Goal: Transaction & Acquisition: Download file/media

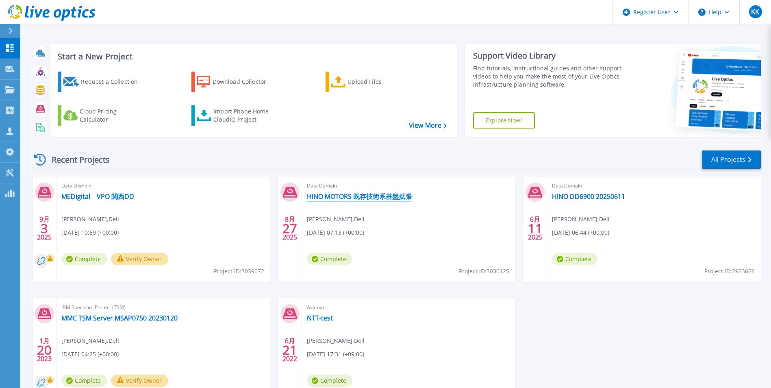
click at [382, 195] on link "HINO MOTORS 既存技術系基盤拡張" at bounding box center [359, 196] width 105 height 8
click at [9, 133] on icon at bounding box center [10, 131] width 7 height 8
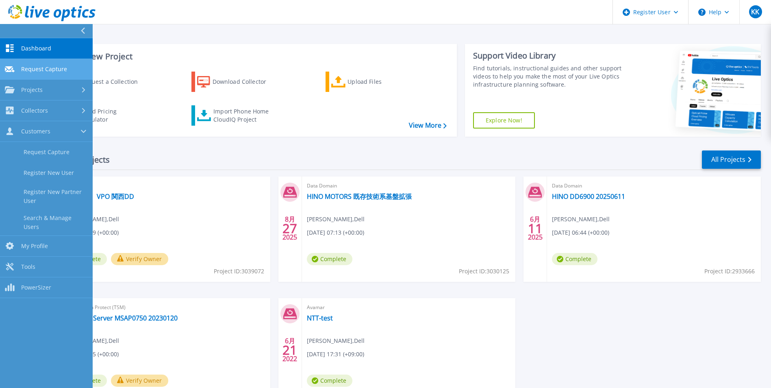
click at [41, 69] on span "Request Capture" at bounding box center [44, 68] width 46 height 7
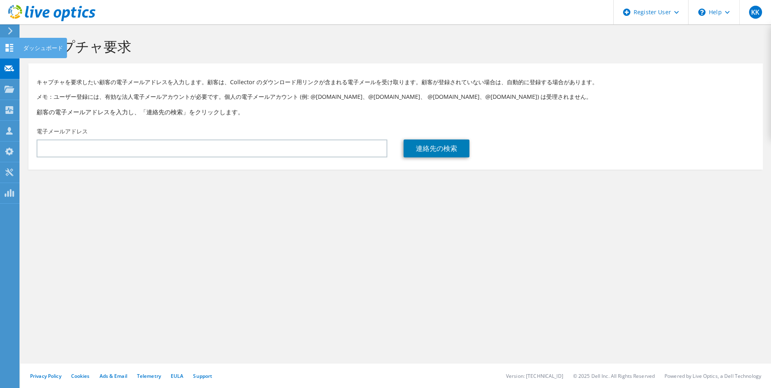
click at [7, 45] on use at bounding box center [10, 48] width 8 height 8
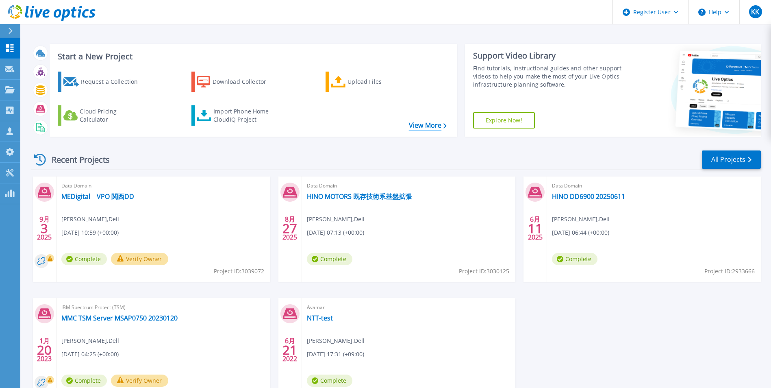
click at [422, 122] on link "View More" at bounding box center [428, 125] width 38 height 8
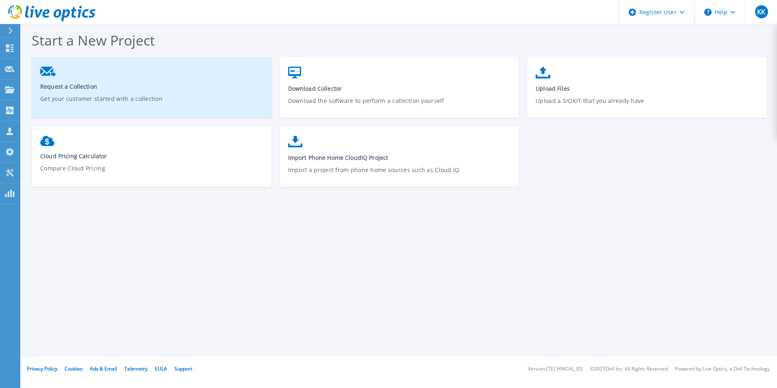
click at [77, 99] on p "Get your customer started with a collection" at bounding box center [151, 103] width 223 height 19
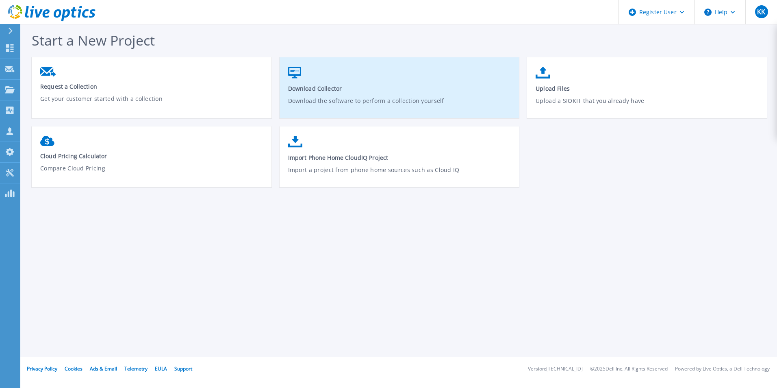
click at [340, 103] on p "Download the software to perform a collection yourself" at bounding box center [399, 105] width 223 height 19
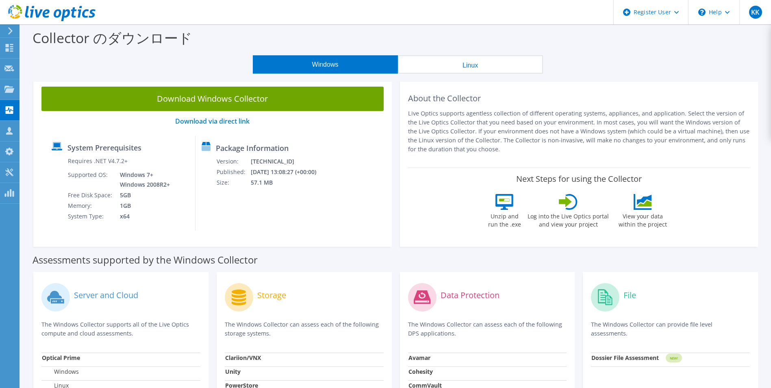
click at [455, 68] on button "Linux" at bounding box center [470, 64] width 145 height 18
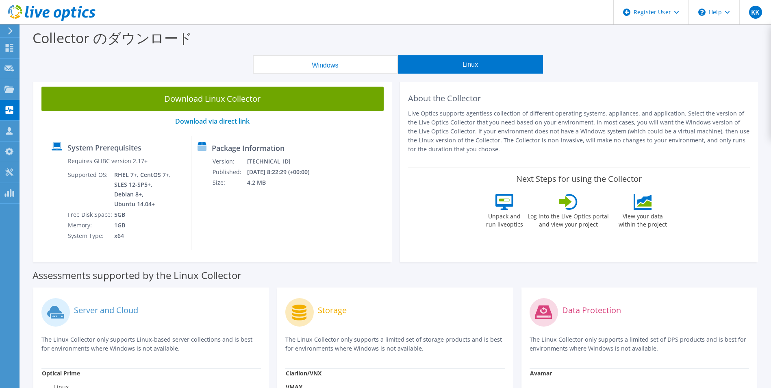
click at [340, 68] on button "Windows" at bounding box center [325, 64] width 145 height 18
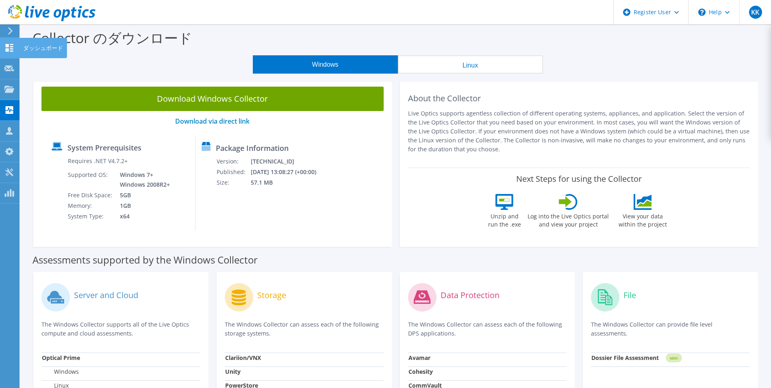
click at [9, 47] on icon at bounding box center [9, 48] width 10 height 8
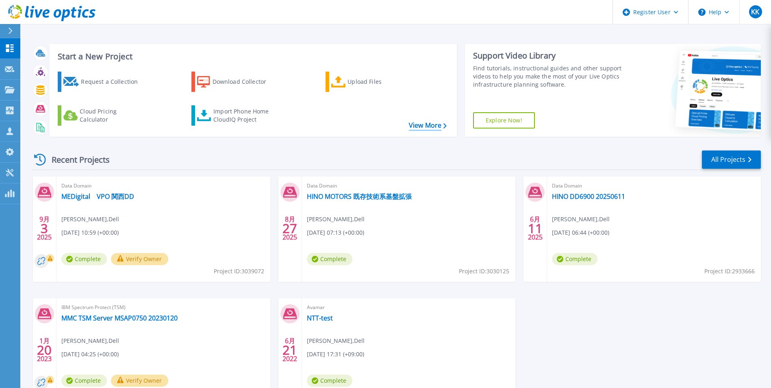
click at [423, 124] on link "View More" at bounding box center [428, 125] width 38 height 8
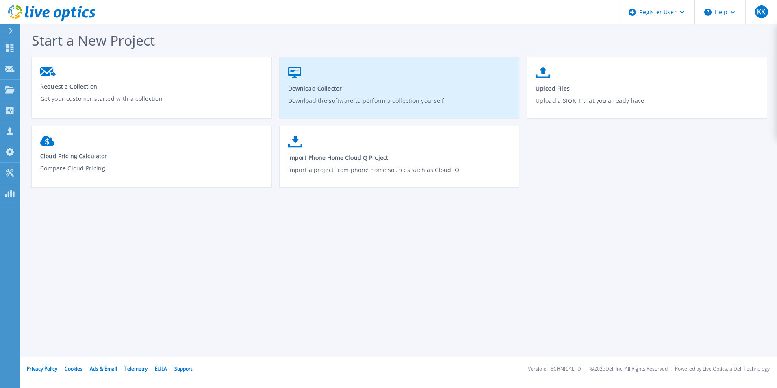
click at [322, 93] on link "Download Collector Download the software to perform a collection yourself" at bounding box center [400, 92] width 240 height 58
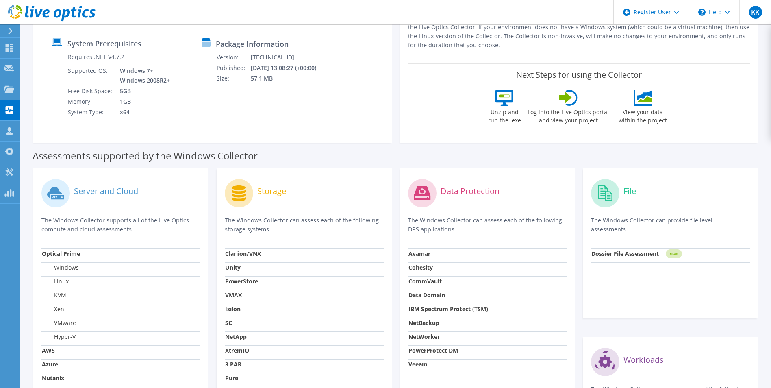
scroll to position [122, 0]
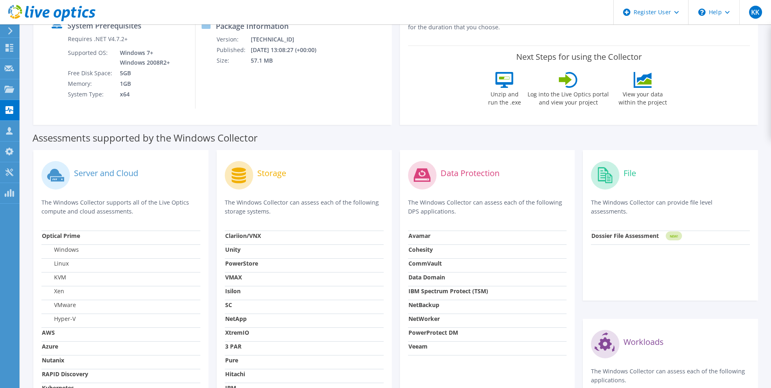
click at [426, 236] on strong "Avamar" at bounding box center [419, 236] width 22 height 8
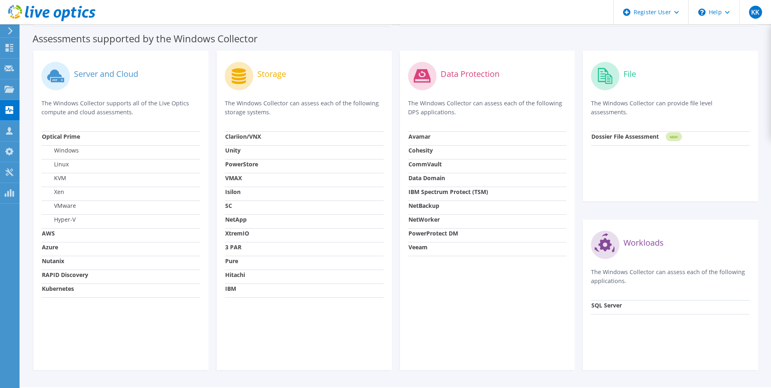
scroll to position [244, 0]
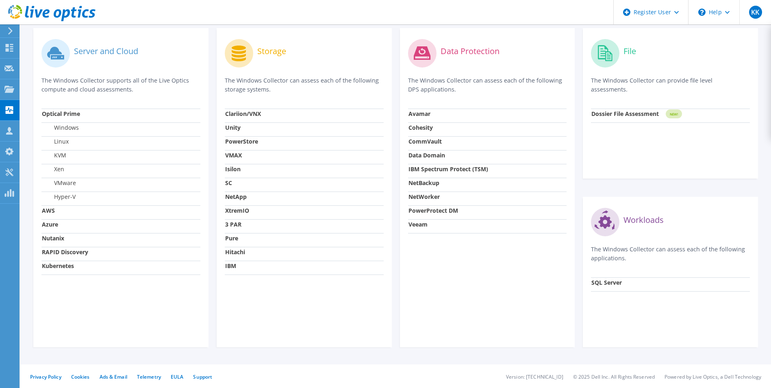
click at [437, 257] on div "Data Protection The Windows Collector can assess each of the following DPS appl…" at bounding box center [487, 187] width 175 height 319
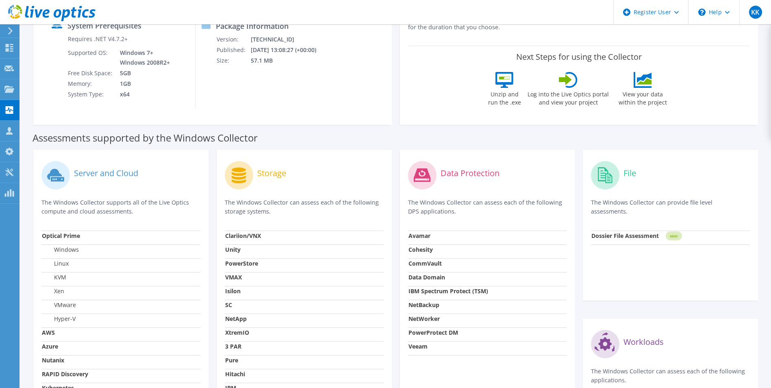
click at [476, 171] on label "Data Protection" at bounding box center [469, 173] width 59 height 8
click at [440, 170] on div "Data Protection" at bounding box center [487, 175] width 159 height 34
click at [427, 182] on circle at bounding box center [422, 175] width 28 height 28
click at [439, 252] on td "Cohesity" at bounding box center [487, 251] width 159 height 14
drag, startPoint x: 429, startPoint y: 290, endPoint x: 434, endPoint y: 318, distance: 28.5
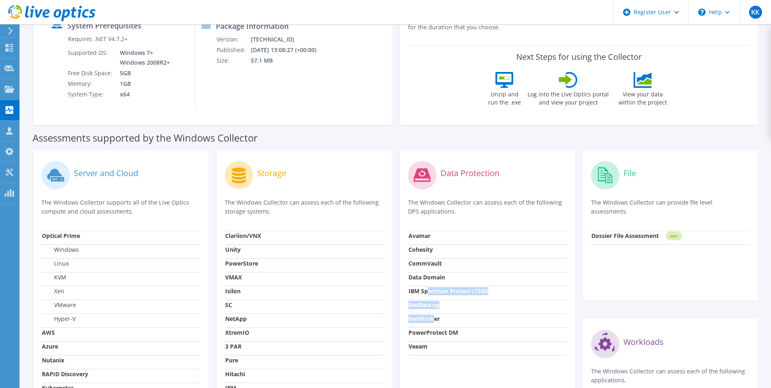
click at [434, 318] on tbody "Avamar Cohesity CommVault Data Domain IBM Spectrum Protect (TSM) NetBackup NetW…" at bounding box center [487, 292] width 159 height 124
drag, startPoint x: 434, startPoint y: 318, endPoint x: 419, endPoint y: 234, distance: 85.1
click at [419, 234] on strong "Avamar" at bounding box center [419, 236] width 22 height 8
click at [419, 236] on strong "Avamar" at bounding box center [419, 236] width 22 height 8
click at [479, 221] on div "Data Protection The Windows Collector can assess each of the following DPS appl…" at bounding box center [487, 194] width 159 height 72
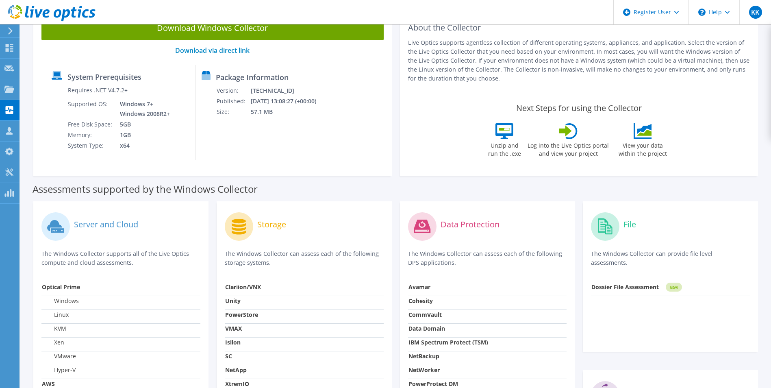
scroll to position [0, 0]
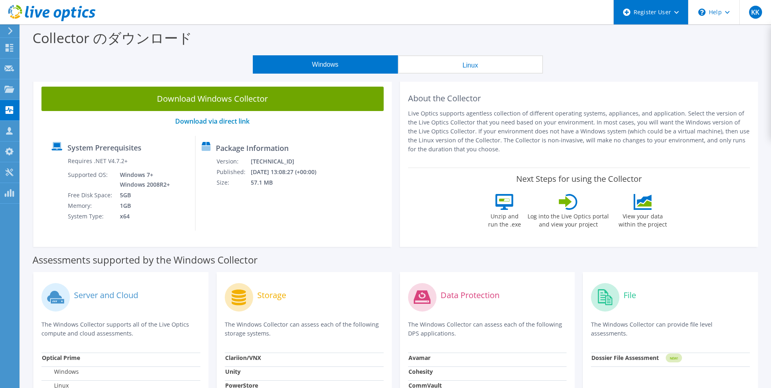
click at [679, 12] on div "Register User" at bounding box center [650, 12] width 75 height 24
click at [588, 56] on div "Windows Linux" at bounding box center [397, 64] width 738 height 18
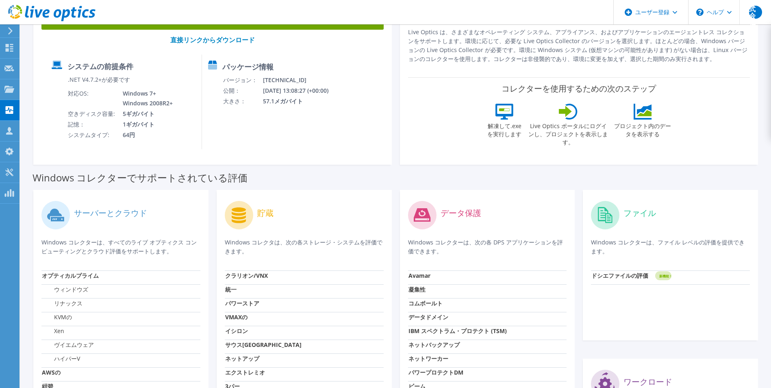
scroll to position [203, 0]
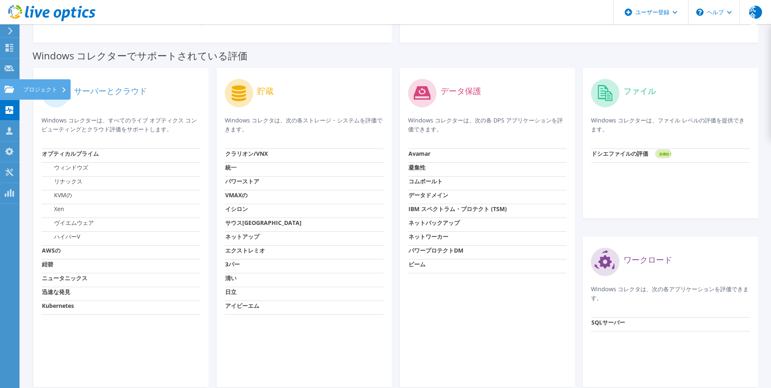
click at [13, 89] on use at bounding box center [9, 88] width 10 height 7
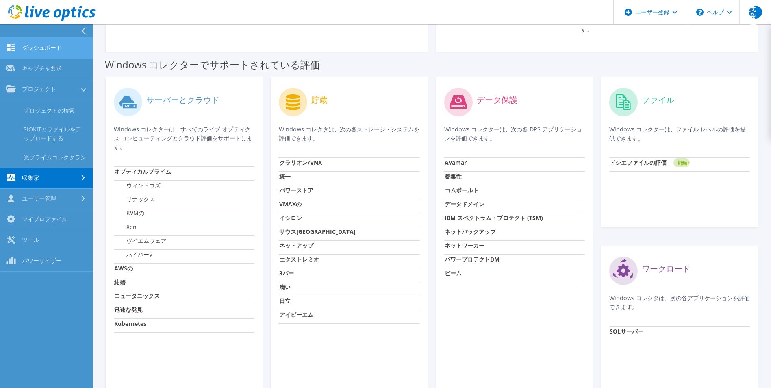
click at [35, 52] on link "ダッシュボード" at bounding box center [46, 48] width 93 height 21
